Goal: Task Accomplishment & Management: Manage account settings

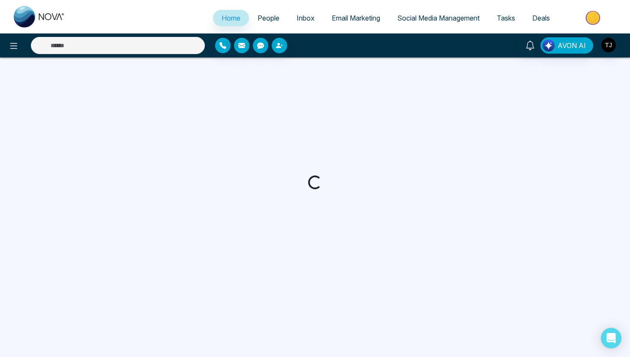
select select "*"
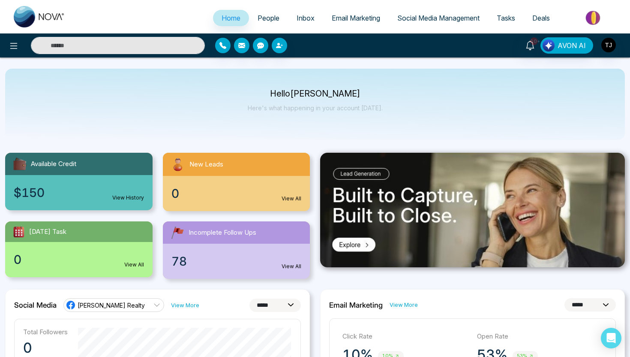
click at [544, 26] on link "Deals" at bounding box center [541, 18] width 35 height 16
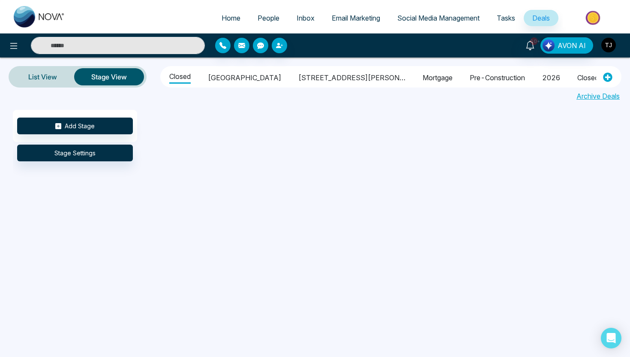
click at [607, 45] on img "button" at bounding box center [608, 45] width 15 height 15
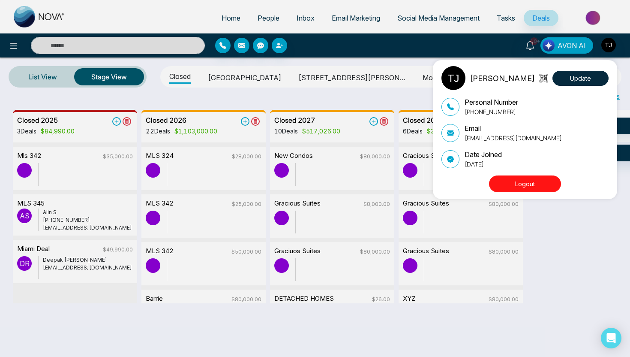
click at [512, 186] on button "Logout" at bounding box center [525, 183] width 72 height 17
